Goal: Task Accomplishment & Management: Manage account settings

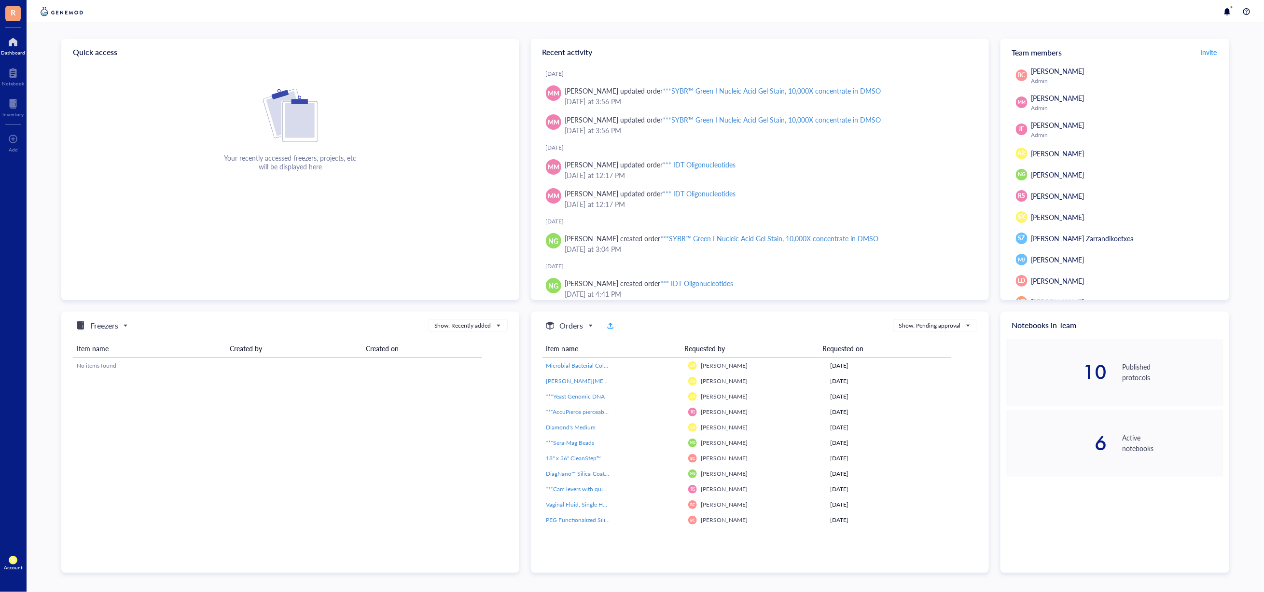
click at [1053, 440] on div "6" at bounding box center [1056, 442] width 101 height 19
click at [15, 106] on div at bounding box center [12, 103] width 21 height 15
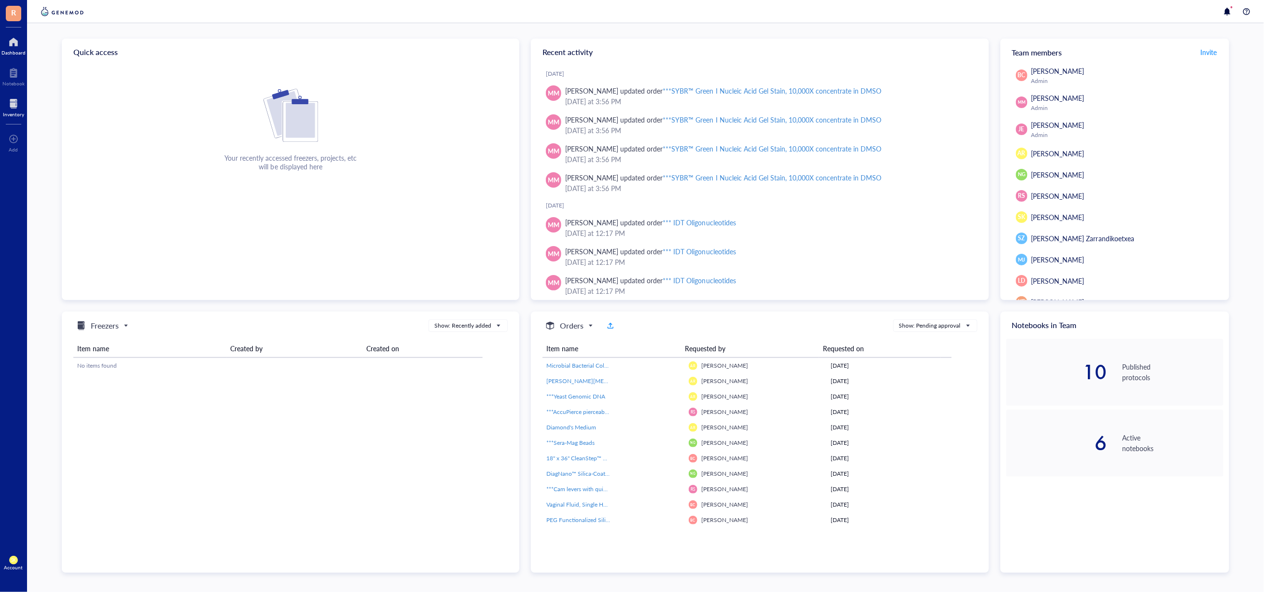
click at [14, 101] on div at bounding box center [13, 103] width 21 height 15
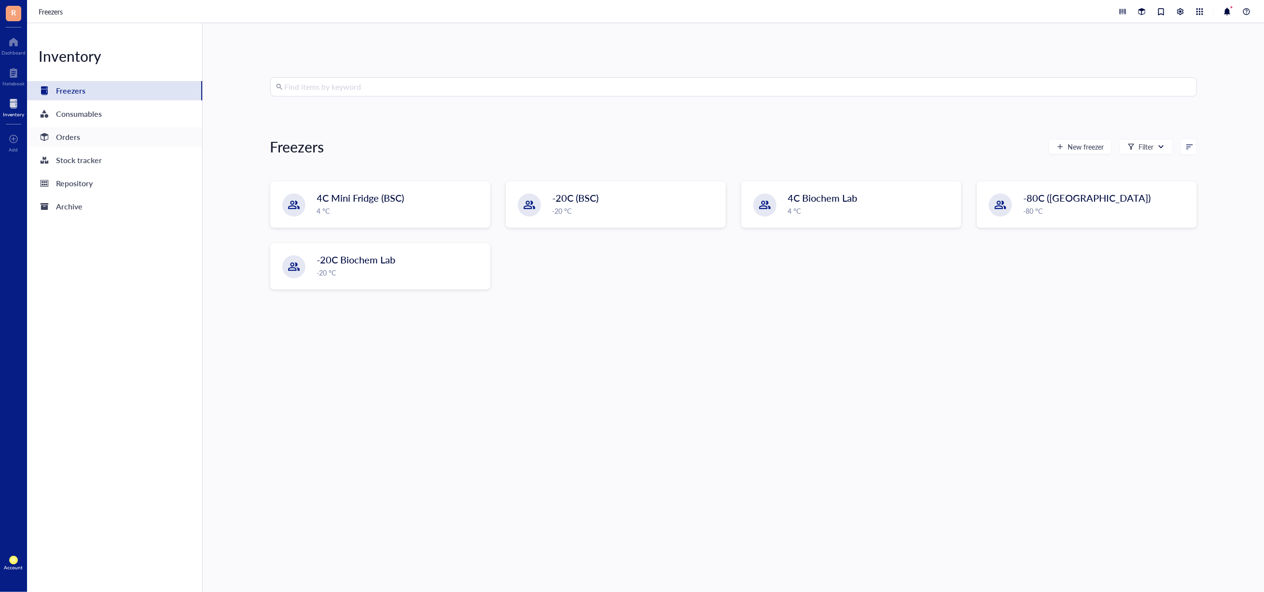
click at [71, 135] on div "Orders" at bounding box center [68, 137] width 24 height 14
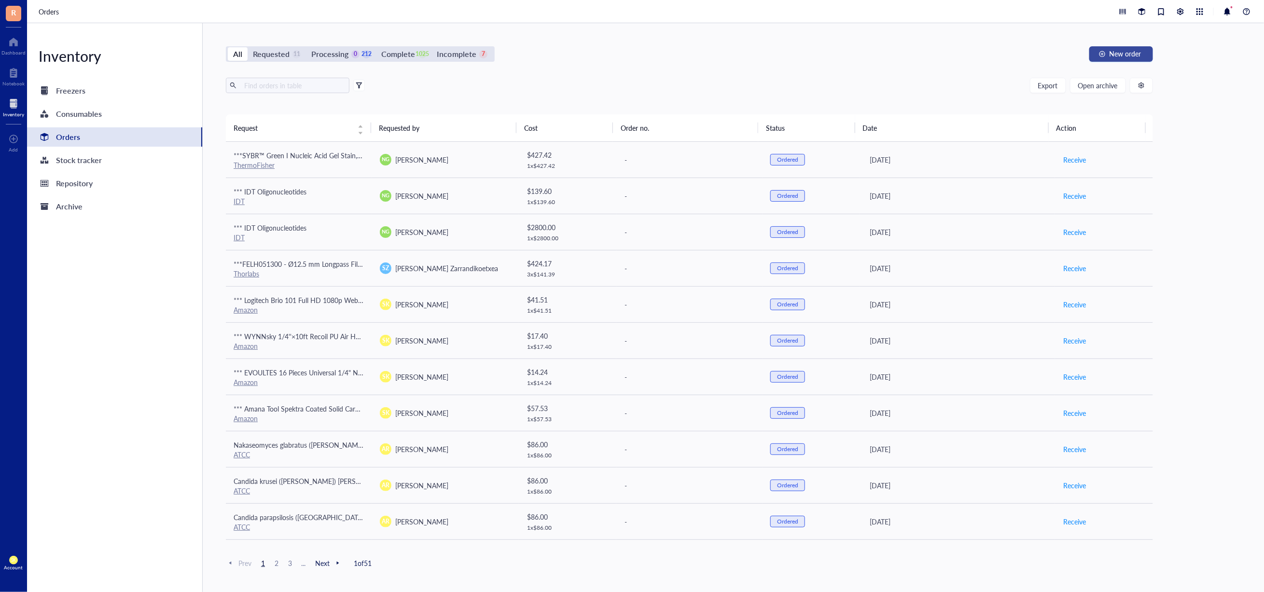
click at [1119, 55] on span "New order" at bounding box center [1125, 54] width 32 height 8
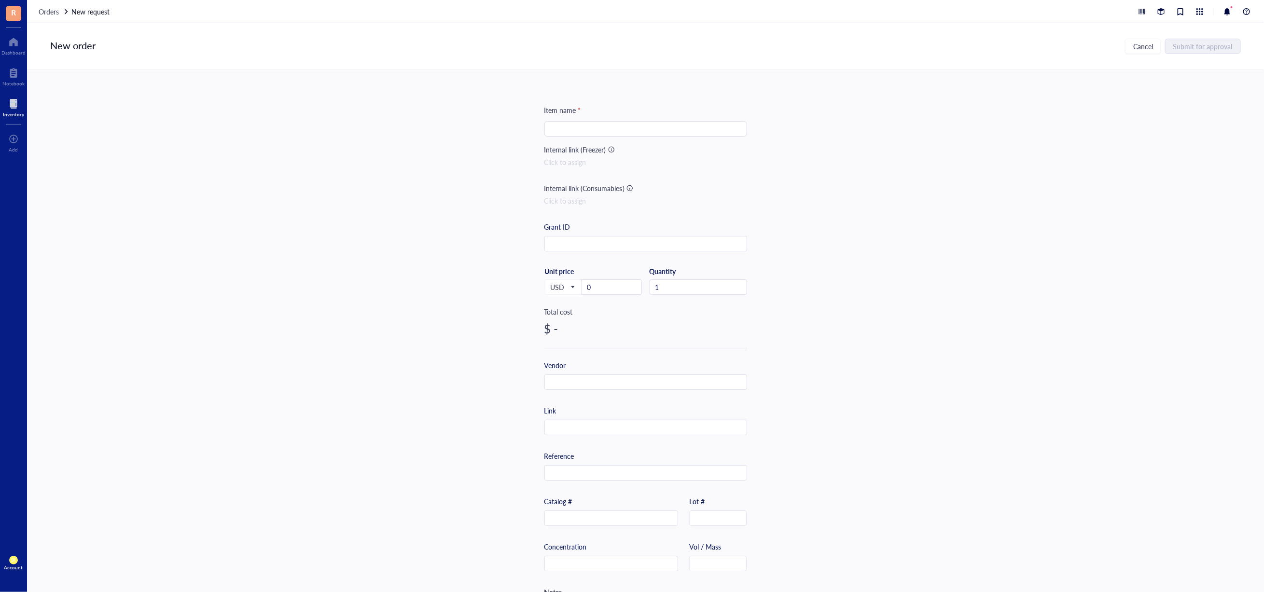
click at [612, 124] on input "search" at bounding box center [645, 129] width 191 height 14
click at [575, 125] on input "search" at bounding box center [645, 129] width 191 height 14
paste input "LG 27U631A-B 27-inch QHD (2560 x 1440) IPS Computer Monitor, 100Hz, 5ms, HDR10,…"
click at [631, 287] on span "Decrease Value" at bounding box center [636, 290] width 11 height 9
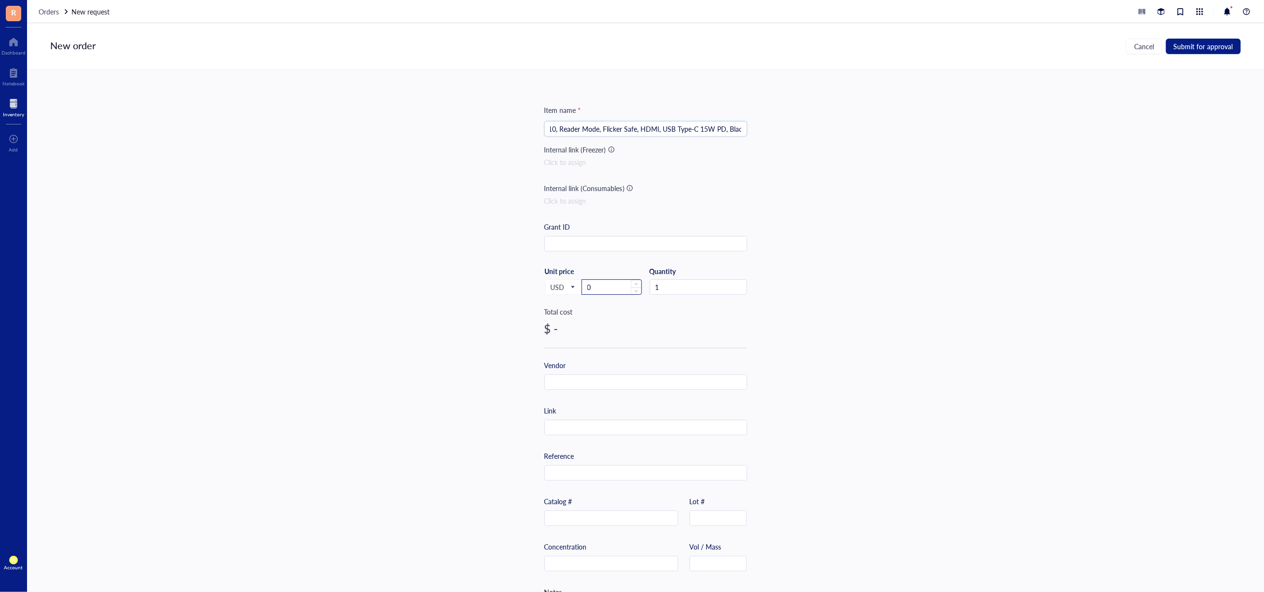
type input "*** LG 27U631A-B 27-inch QHD (2560 x 1440) IPS Computer Monitor, 100Hz, 5ms, HD…"
click at [619, 287] on input "0" at bounding box center [611, 287] width 59 height 14
type input "184"
click at [635, 386] on input "text" at bounding box center [646, 382] width 202 height 15
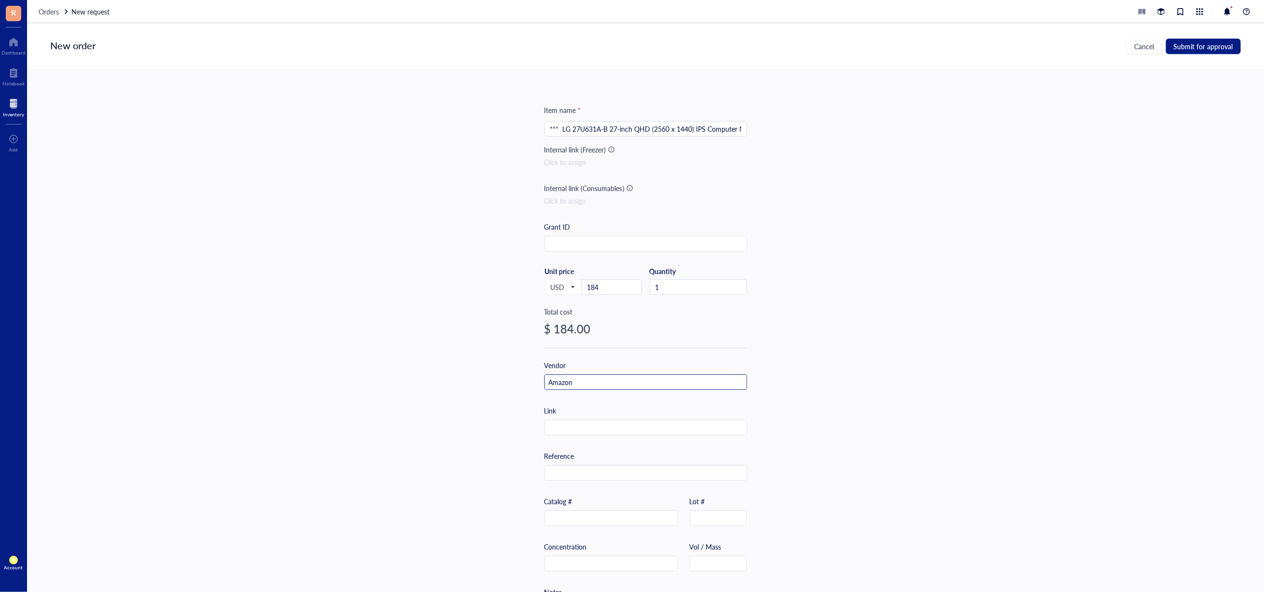
type input "Amazon"
click at [566, 433] on div "Item name * *** LG 27U631A-B 27-inch QHD (2560 x 1440) IPS Computer Monitor, 10…" at bounding box center [645, 372] width 203 height 534
click at [567, 427] on input "text" at bounding box center [646, 427] width 202 height 15
paste input "https://www.amazon.com/dp/B0DS2S3GF2?ref=ppx_yo2ov_dt_b_fed_asin_title&th=1"
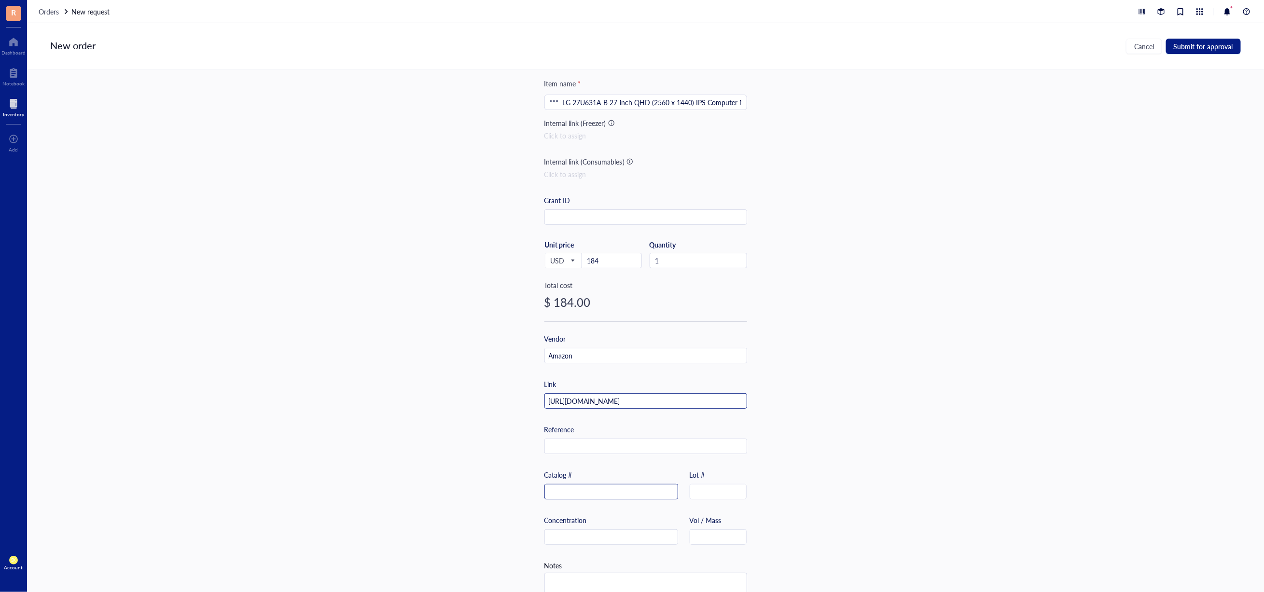
scroll to position [51, 0]
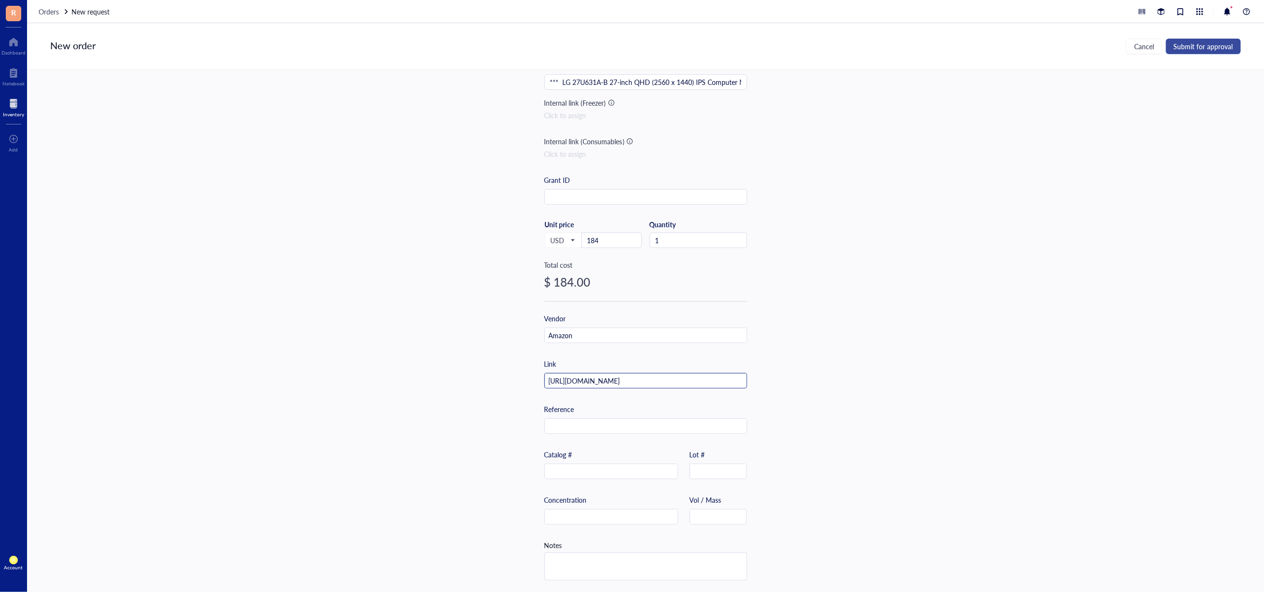
type input "https://www.amazon.com/dp/B0DS2S3GF2?ref=ppx_yo2ov_dt_b_fed_asin_title&th=1"
click at [1199, 44] on span "Submit for approval" at bounding box center [1203, 46] width 59 height 8
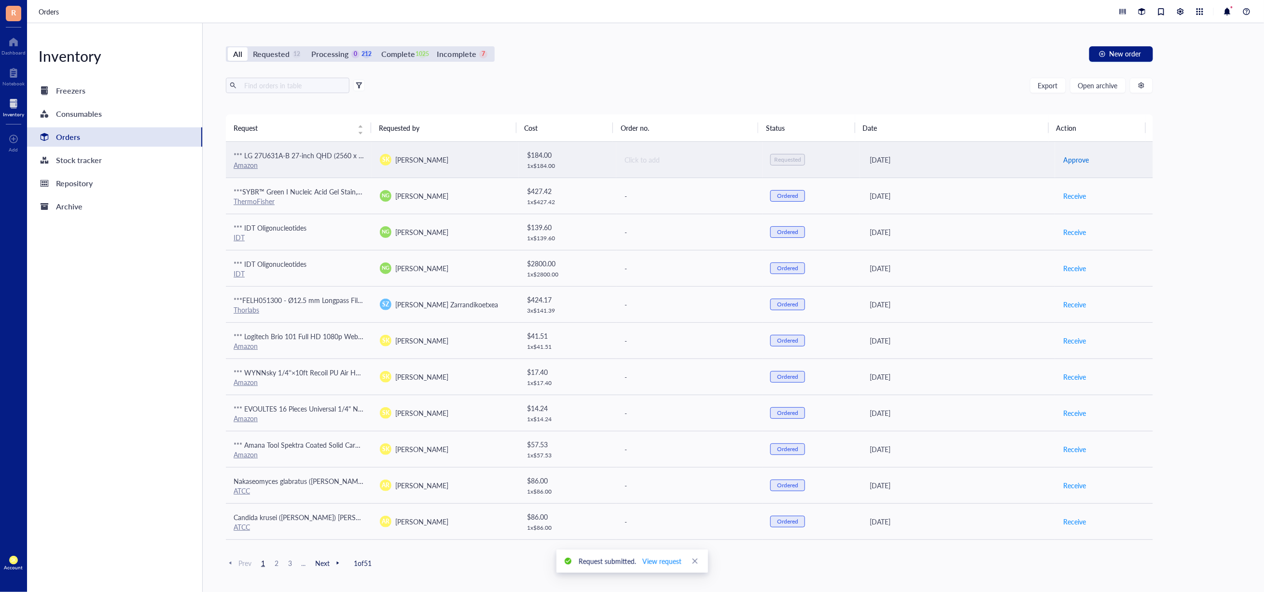
click at [1063, 160] on span "Approve" at bounding box center [1076, 159] width 26 height 11
click at [1076, 158] on span "Place order" at bounding box center [1079, 159] width 33 height 11
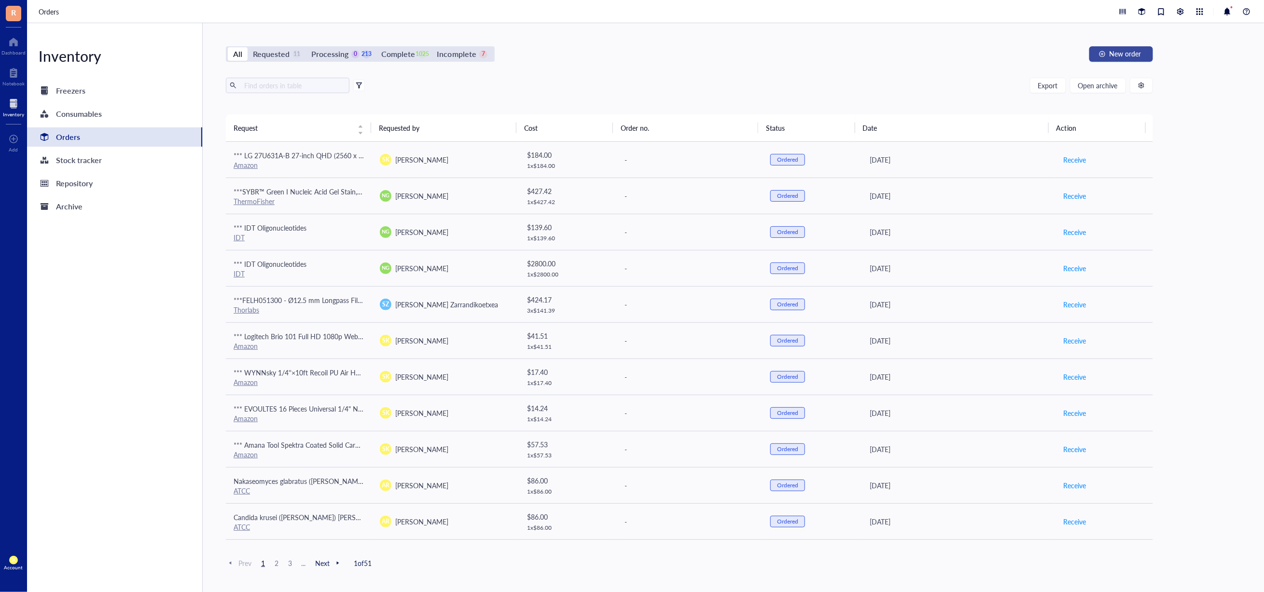
click at [1099, 55] on div "button" at bounding box center [1102, 54] width 7 height 7
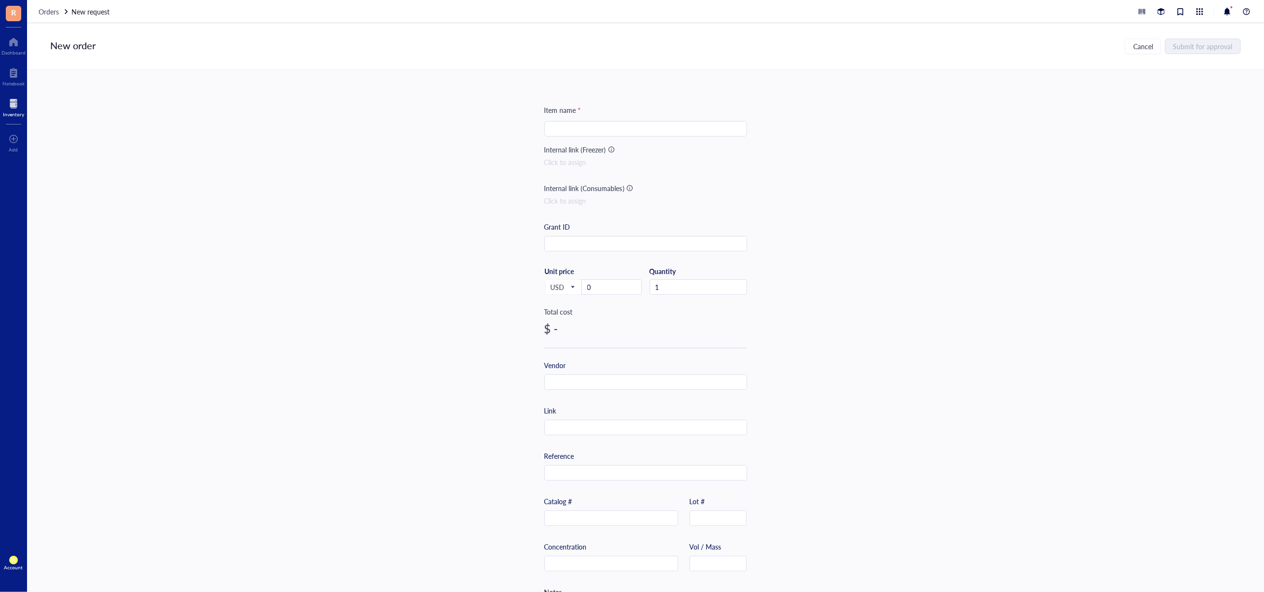
click at [603, 123] on input "search" at bounding box center [645, 129] width 191 height 14
paste input "Post-it Super Sticky Notes, 24 Sticky Note Pads, 3 x 3 in., School Supplies, Of…"
type input "*** Post-it Super Sticky Notes, 24 Sticky Note Pads, 3 x 3 in., School Supplies…"
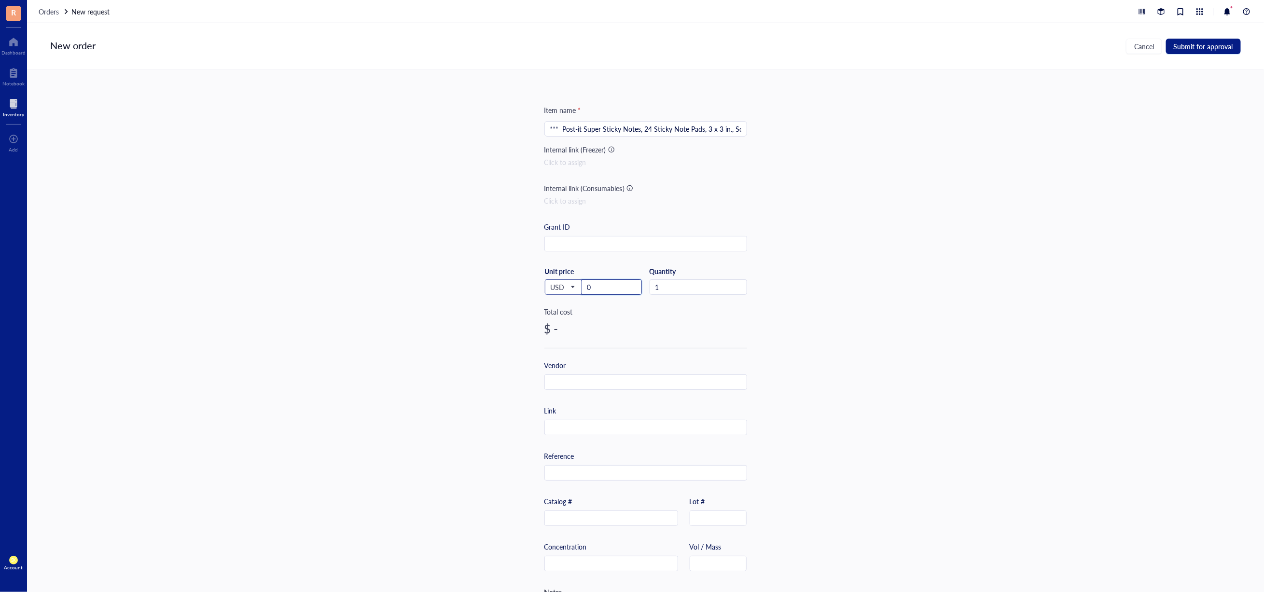
drag, startPoint x: 609, startPoint y: 289, endPoint x: 577, endPoint y: 289, distance: 32.3
click at [577, 289] on div "USD Unit price 0" at bounding box center [592, 287] width 97 height 40
paste input "18.82"
type input "18.82"
click at [603, 379] on input "text" at bounding box center [646, 382] width 202 height 15
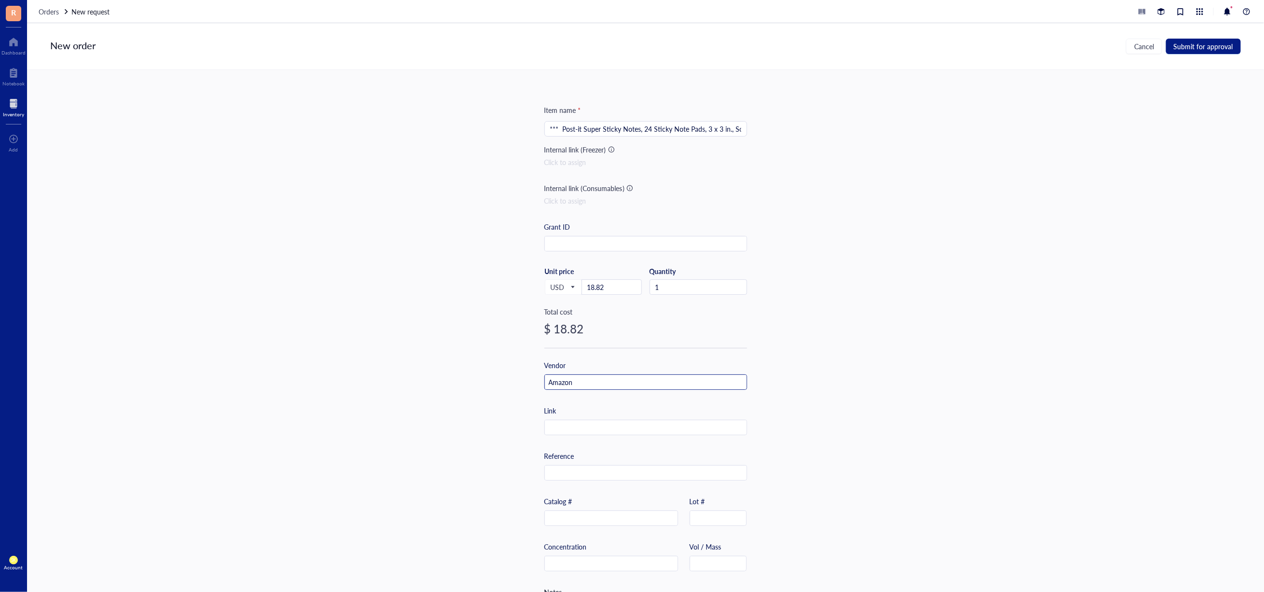
type input "Amazon"
click at [592, 439] on div "Item name * *** Post-it Super Sticky Notes, 24 Sticky Note Pads, 3 x 3 in., Sch…" at bounding box center [645, 372] width 203 height 534
click at [594, 435] on input "text" at bounding box center [646, 427] width 202 height 15
paste input "https://www.amazon.com/dp/B01D8F5FKS?ref=ppx_yo2ov_dt_b_fed_asin_title"
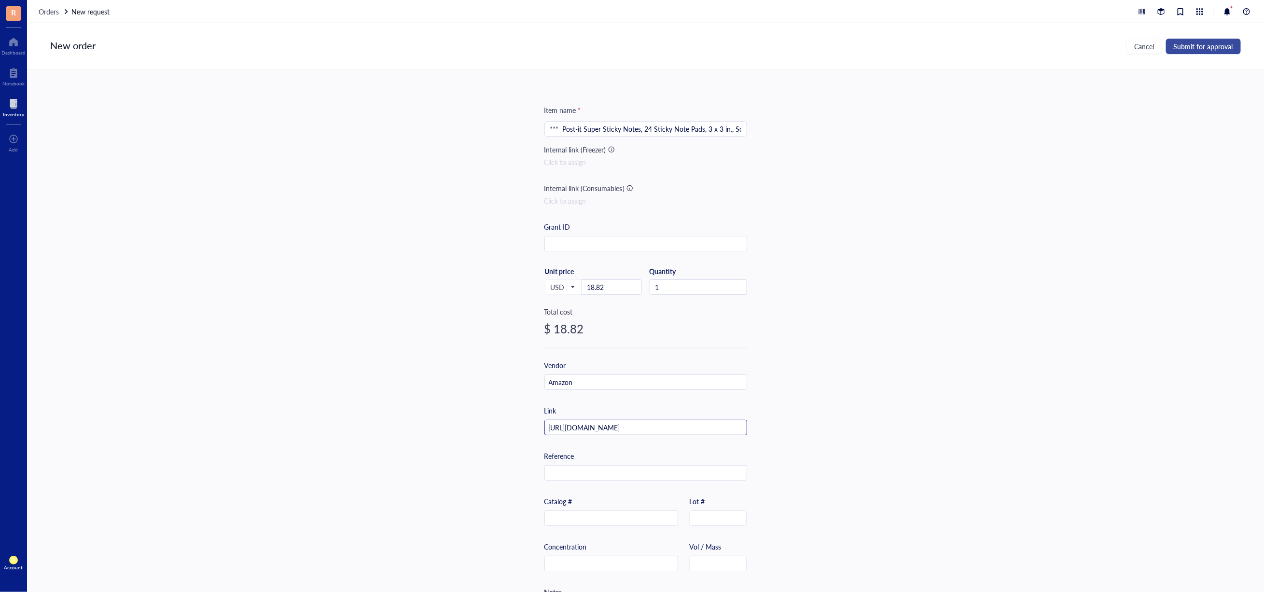
type input "https://www.amazon.com/dp/B01D8F5FKS?ref=ppx_yo2ov_dt_b_fed_asin_title"
click at [1180, 48] on span "Submit for approval" at bounding box center [1203, 46] width 59 height 8
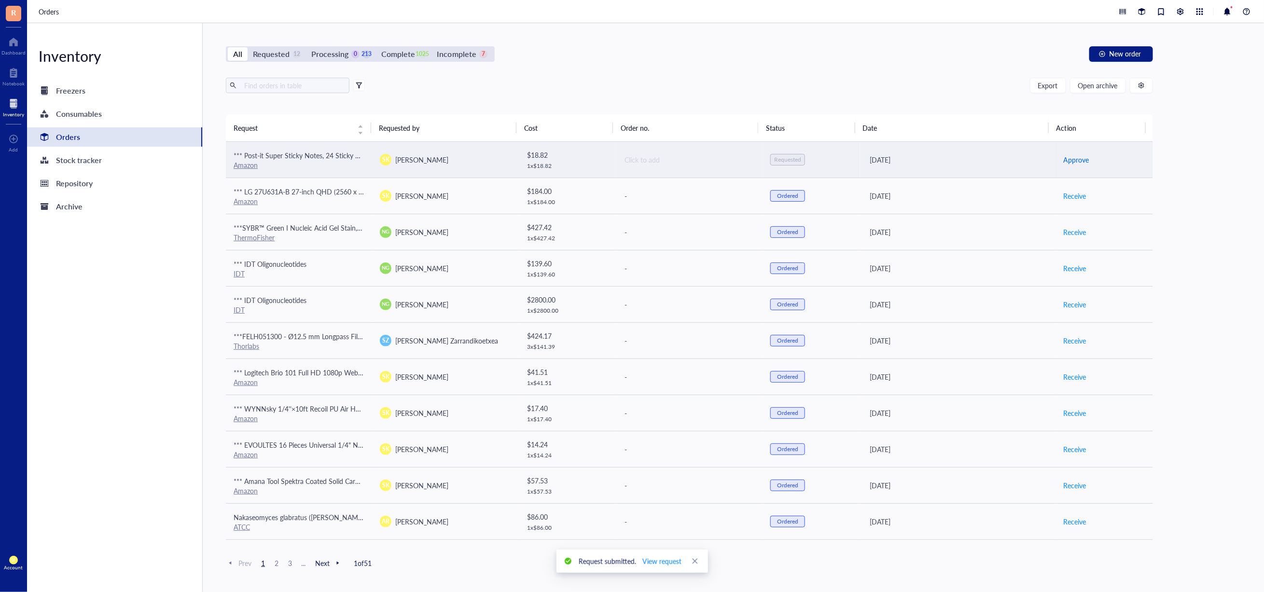
click at [1063, 158] on span "Approve" at bounding box center [1076, 159] width 26 height 11
click at [1072, 163] on span "Place order" at bounding box center [1079, 159] width 33 height 11
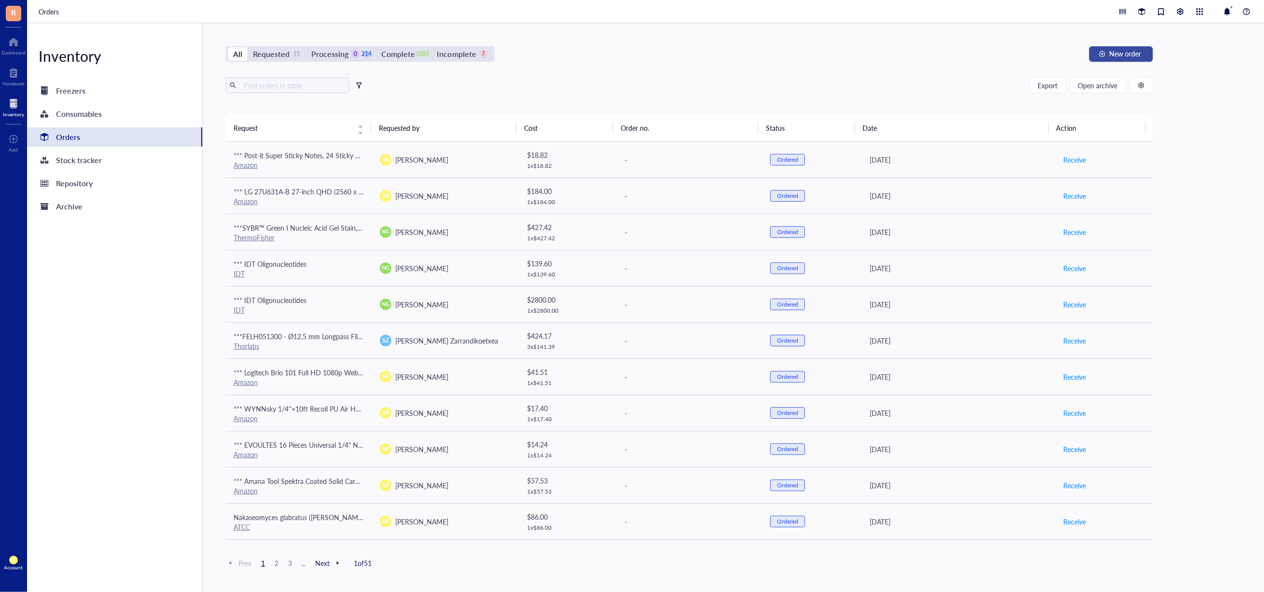
click at [1110, 55] on span "New order" at bounding box center [1125, 54] width 32 height 8
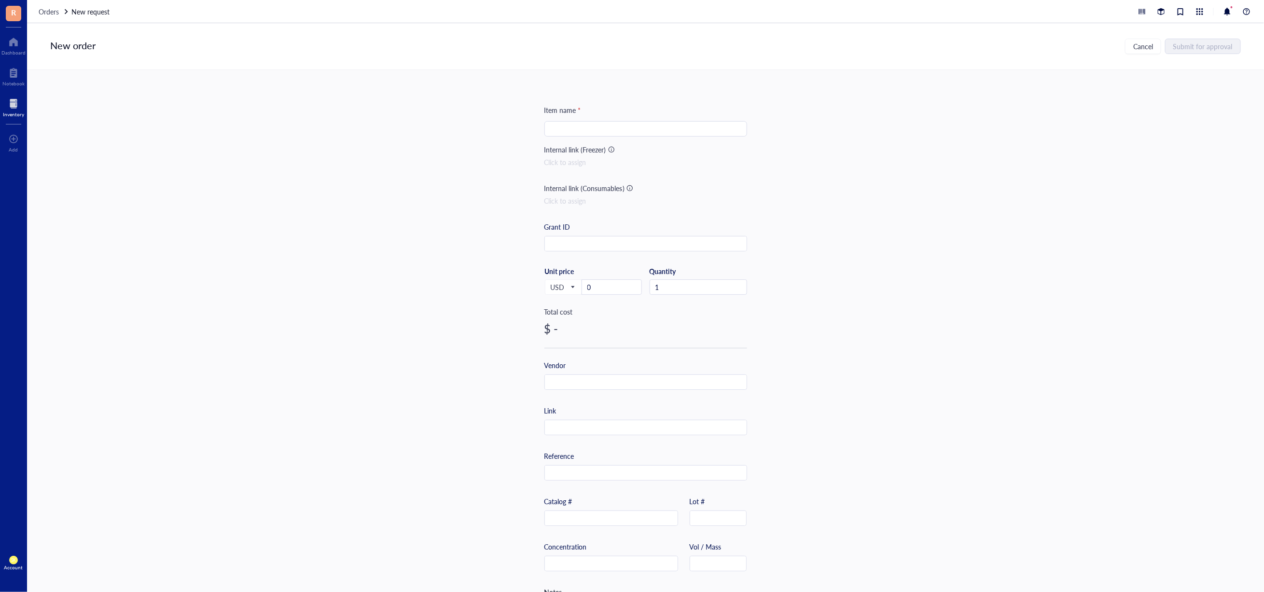
click at [569, 142] on div "Item name * Internal link (Freezer) Click to assign Internal link (Consumables)…" at bounding box center [645, 372] width 203 height 534
click at [574, 135] on input "search" at bounding box center [645, 129] width 191 height 14
paste input "ONiLAB Glass Measuring Beaker Set 50ml 100ml 250ml 500ml 1000ml(Pack of 5) 3.3 …"
type input "*** ONiLAB Glass Measuring Beaker Set 50ml 100ml 250ml 500ml 1000ml(Pack of 5) …"
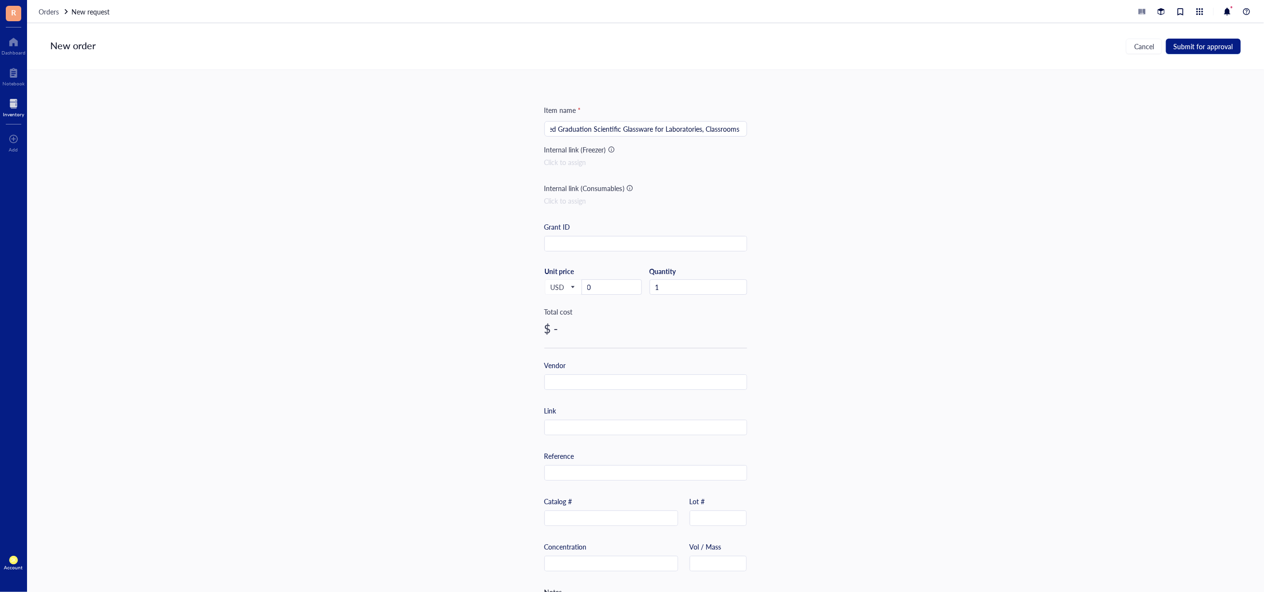
scroll to position [0, 0]
click at [616, 294] on input "0" at bounding box center [611, 287] width 59 height 14
type input "11.37"
click at [605, 374] on div at bounding box center [645, 381] width 203 height 15
click at [607, 376] on input "text" at bounding box center [646, 382] width 202 height 15
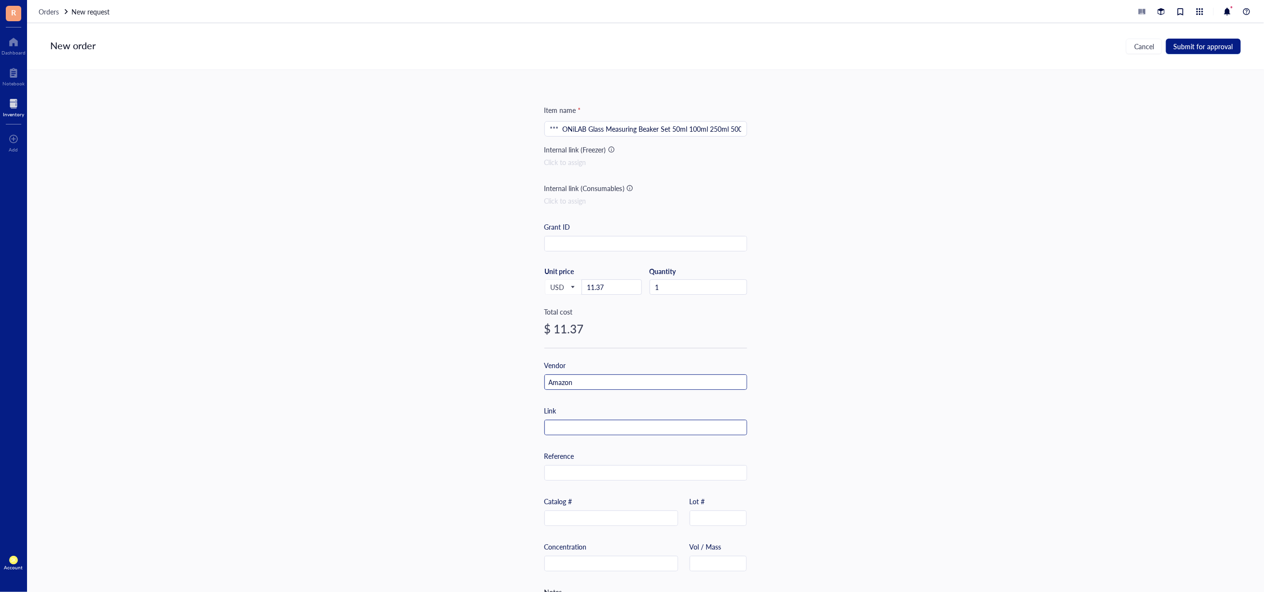
type input "Amazon"
click at [610, 420] on input "text" at bounding box center [646, 427] width 202 height 15
paste input "https://www.amazon.com/dp/B0B2ZDWMQ3?ref=ppx_yo2ov_dt_b_fed_asin_title"
type input "https://www.amazon.com/dp/B0B2ZDWMQ3?ref=ppx_yo2ov_dt_b_fed_asin_title"
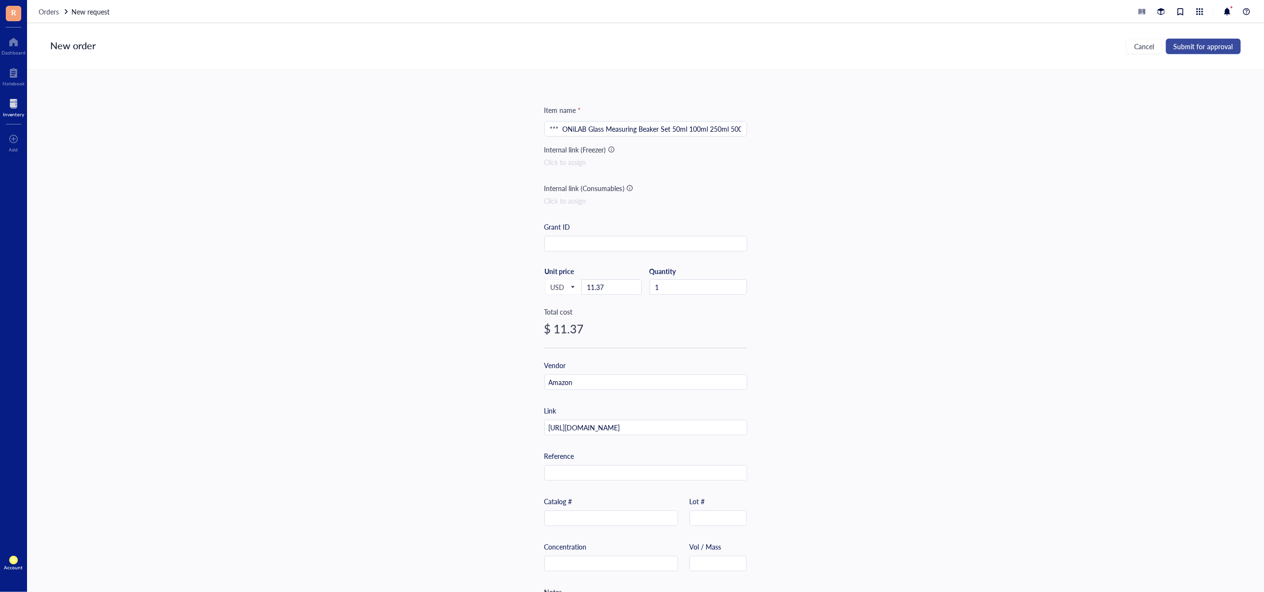
scroll to position [0, 0]
click at [1209, 50] on button "Submit for approval" at bounding box center [1203, 46] width 75 height 15
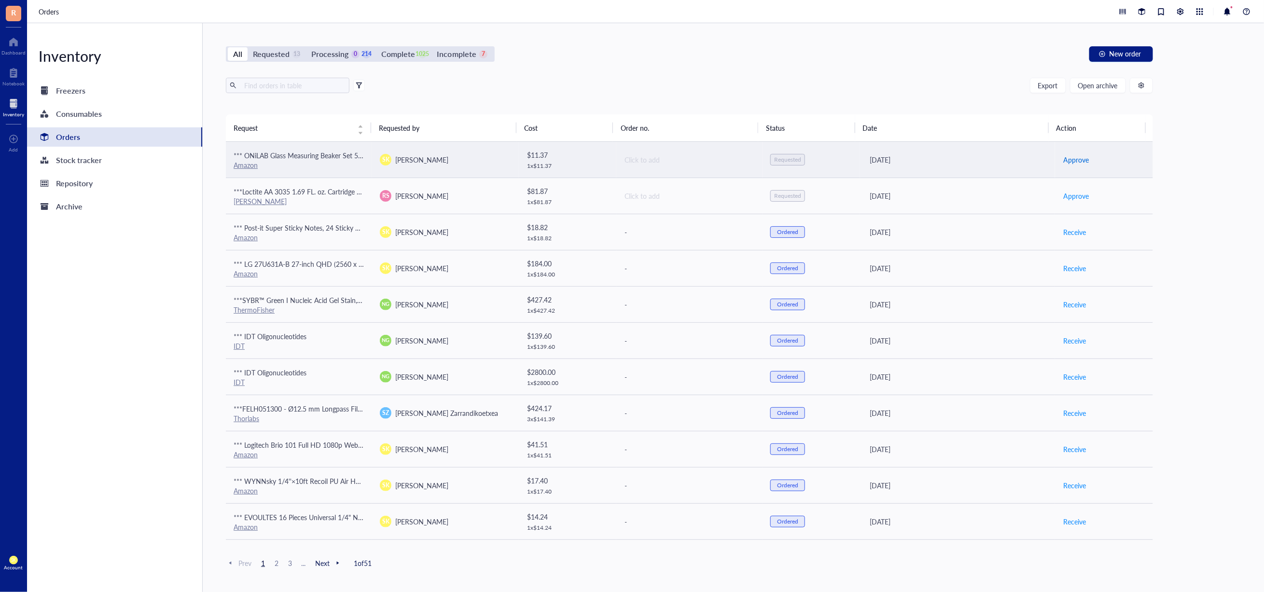
click at [1063, 154] on span "Approve" at bounding box center [1076, 159] width 26 height 11
click at [1063, 158] on span "Place order" at bounding box center [1079, 159] width 33 height 11
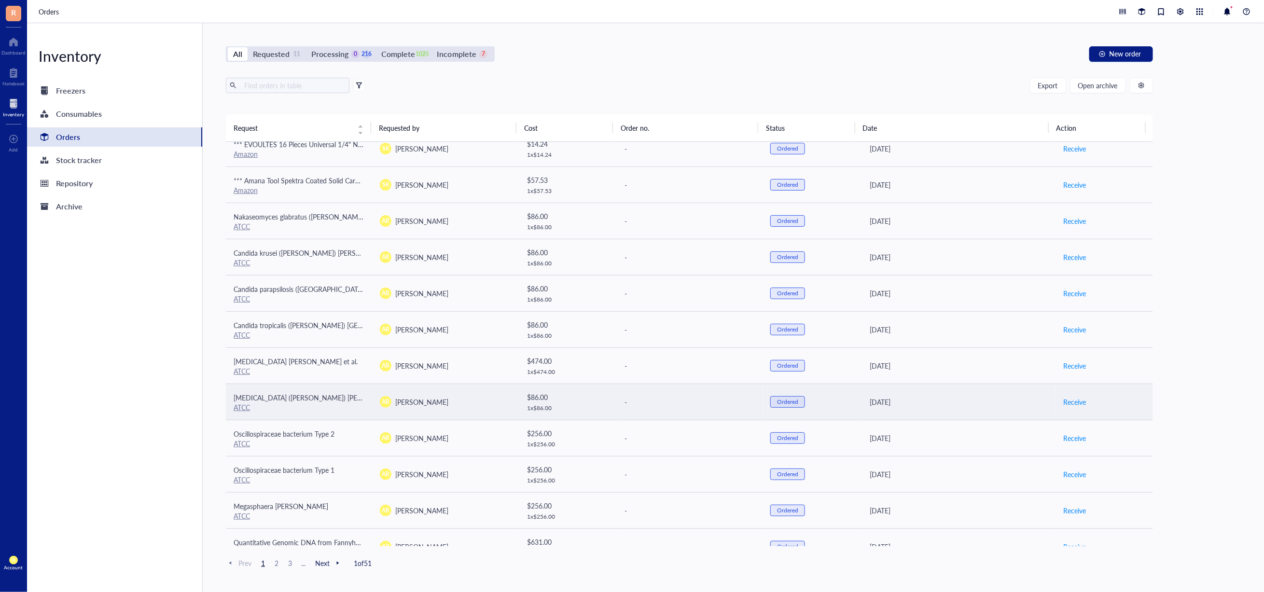
scroll to position [69, 0]
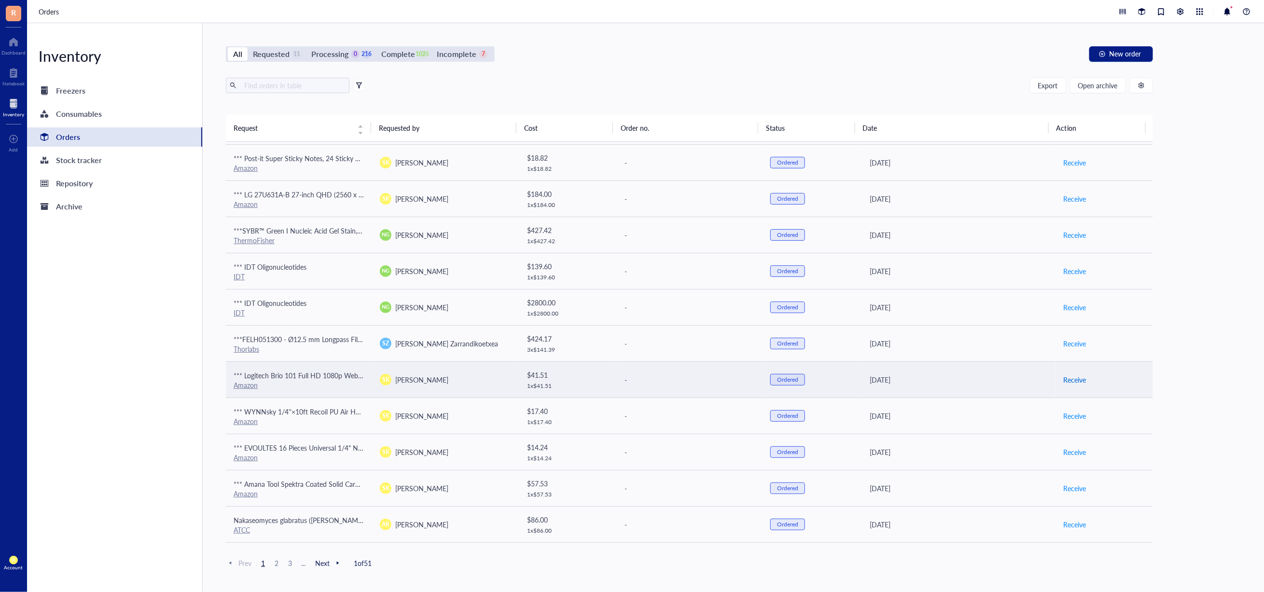
click at [1067, 378] on span "Receive" at bounding box center [1074, 379] width 23 height 11
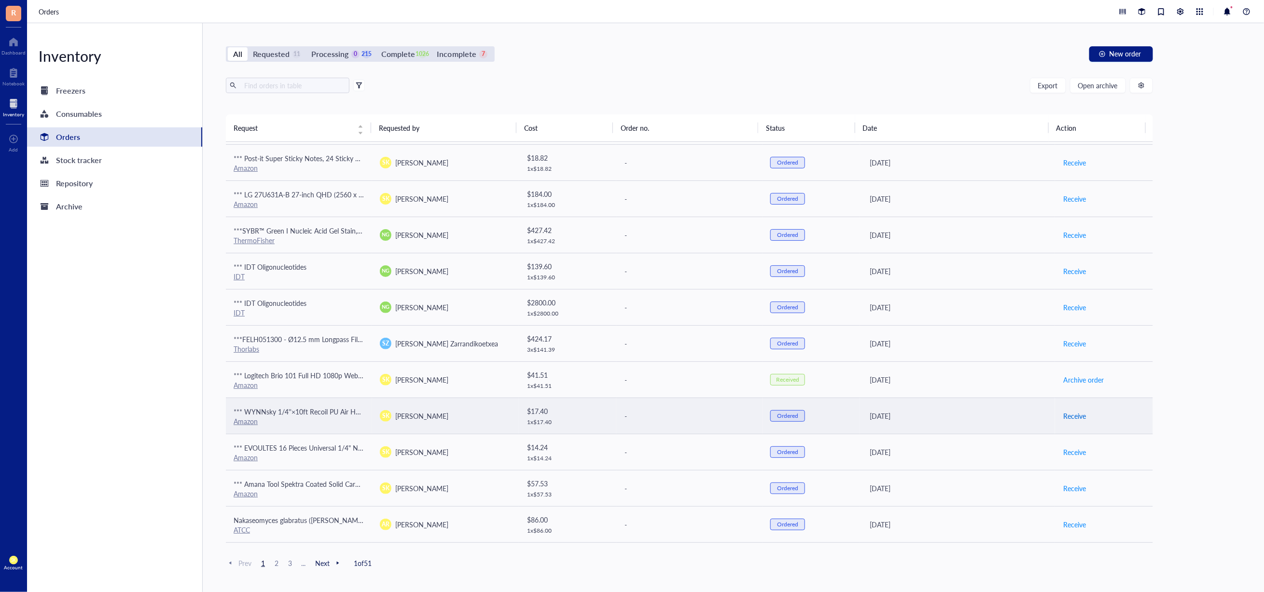
click at [1067, 415] on span "Receive" at bounding box center [1074, 416] width 23 height 11
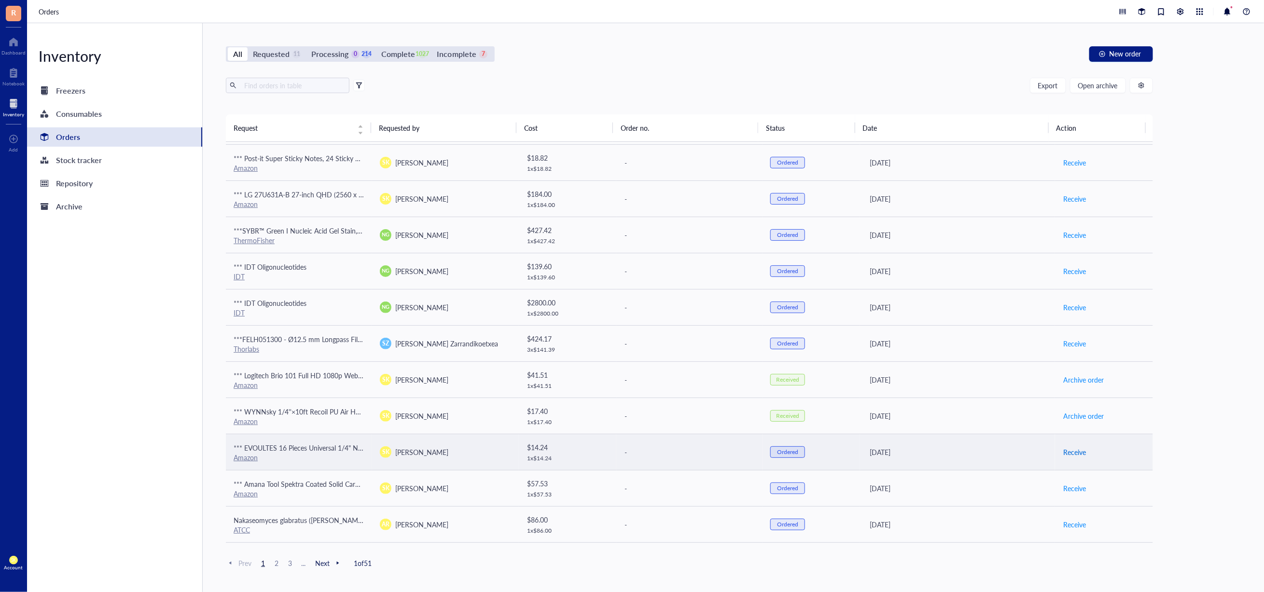
click at [1063, 452] on span "Receive" at bounding box center [1074, 452] width 23 height 11
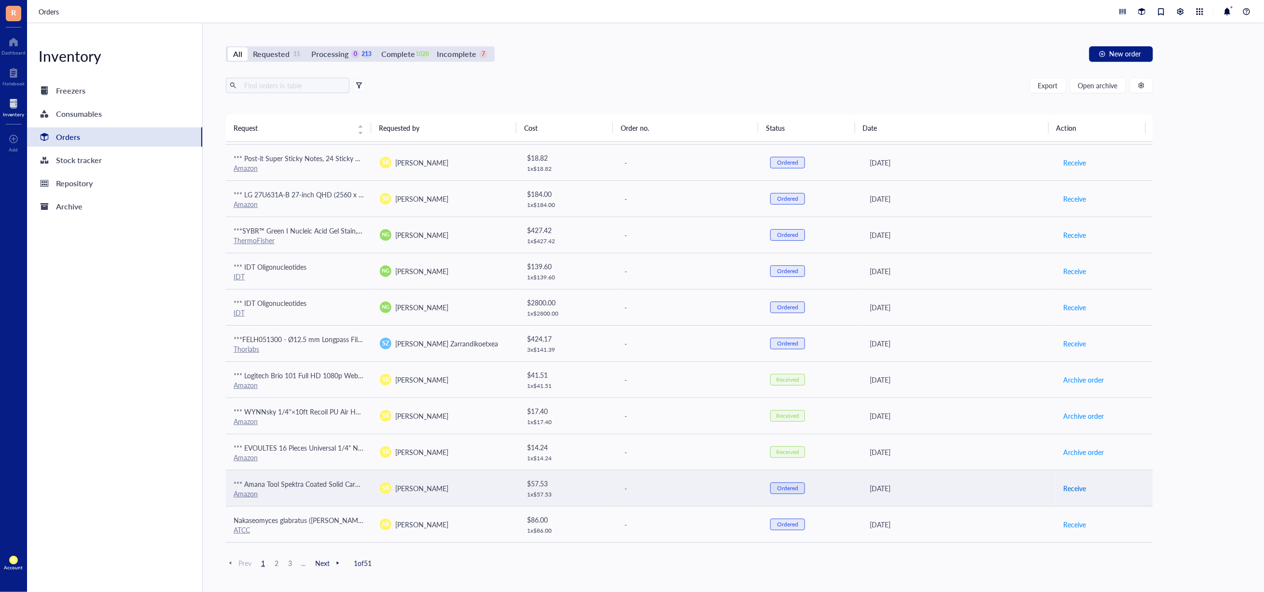
click at [1063, 487] on span "Receive" at bounding box center [1074, 488] width 23 height 11
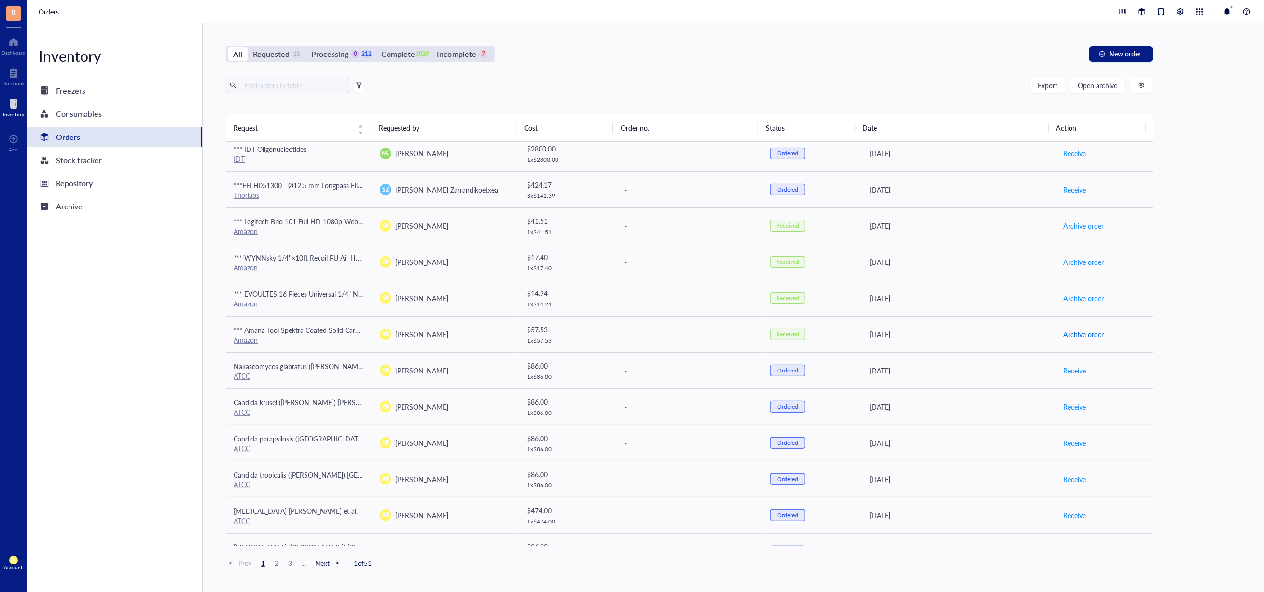
scroll to position [504, 0]
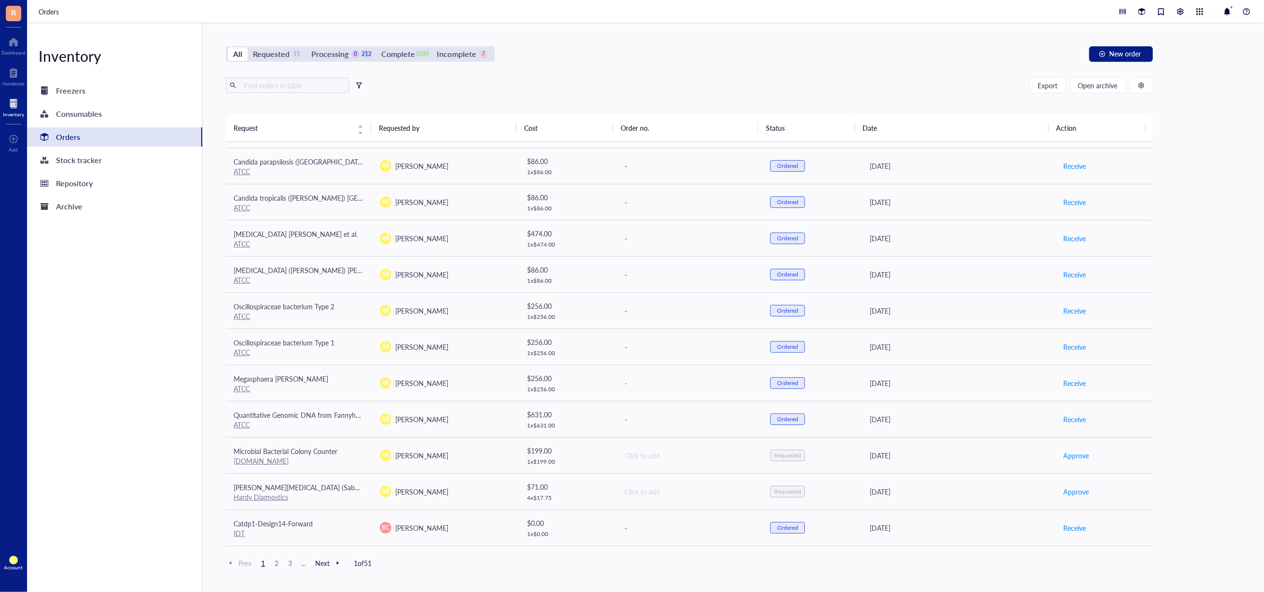
click at [272, 564] on span "2" at bounding box center [277, 563] width 12 height 9
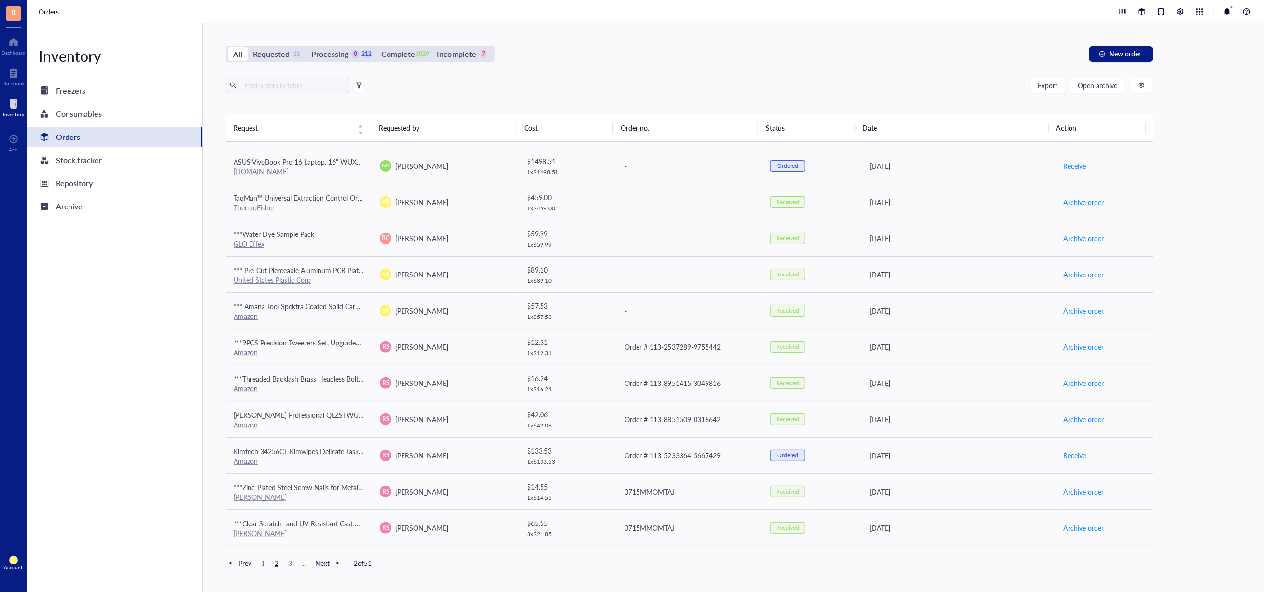
click at [262, 566] on span "1" at bounding box center [263, 563] width 12 height 9
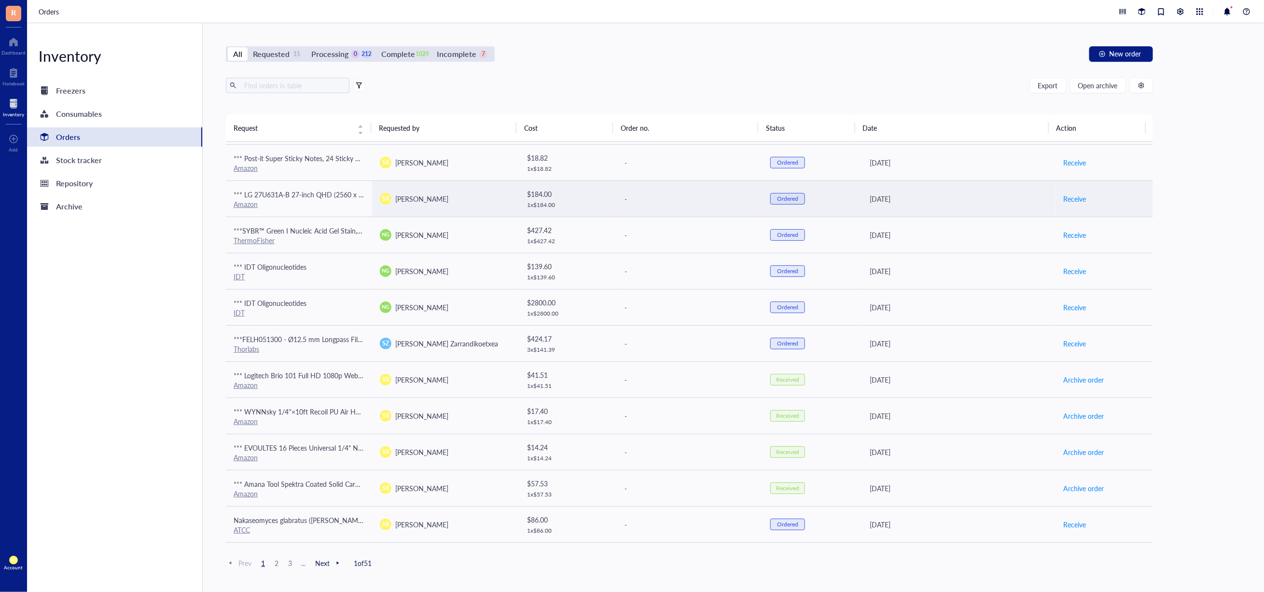
scroll to position [0, 0]
